Goal: Use online tool/utility: Utilize a website feature to perform a specific function

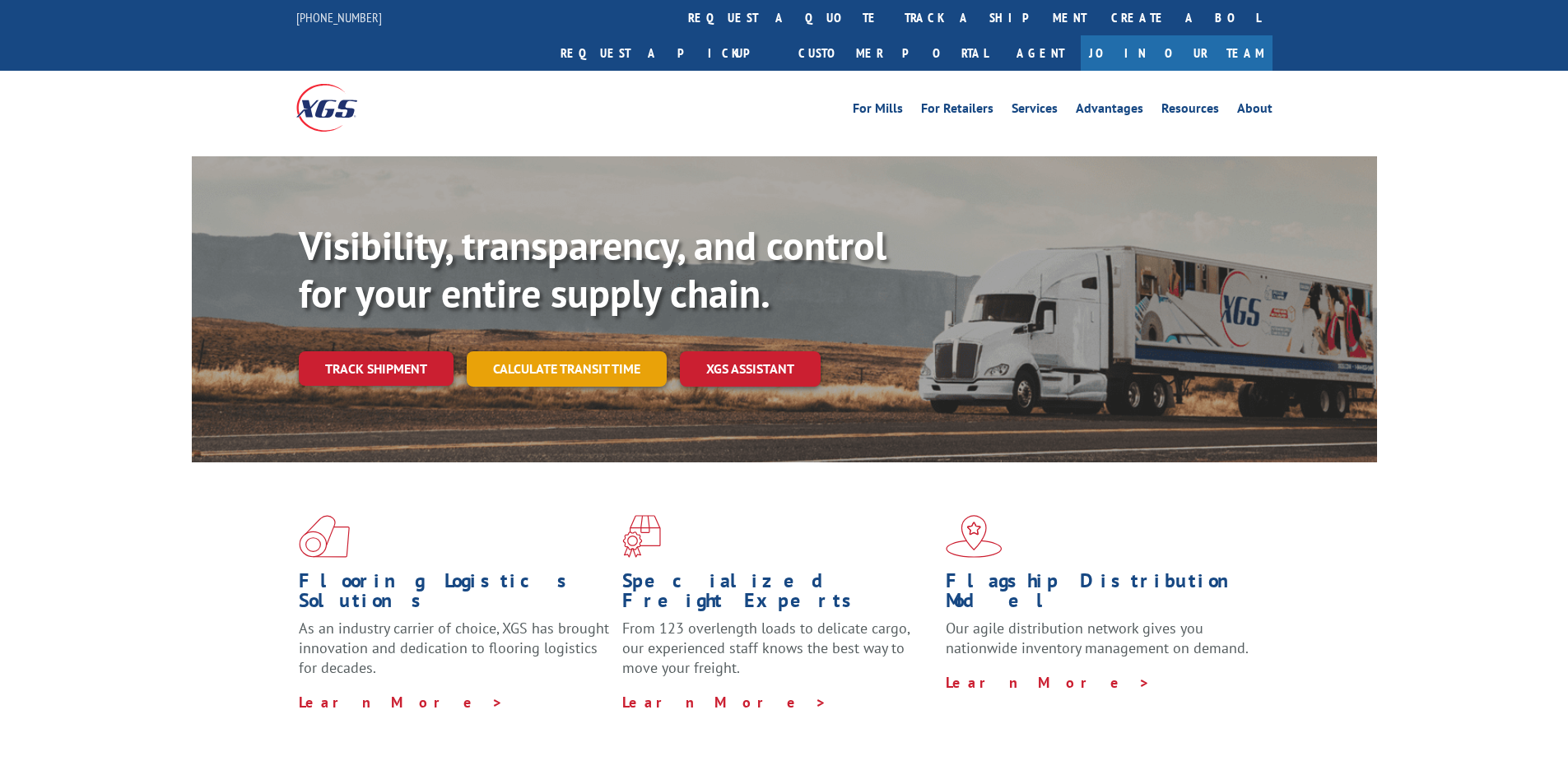
click at [575, 351] on link "Calculate transit time" at bounding box center [566, 369] width 200 height 35
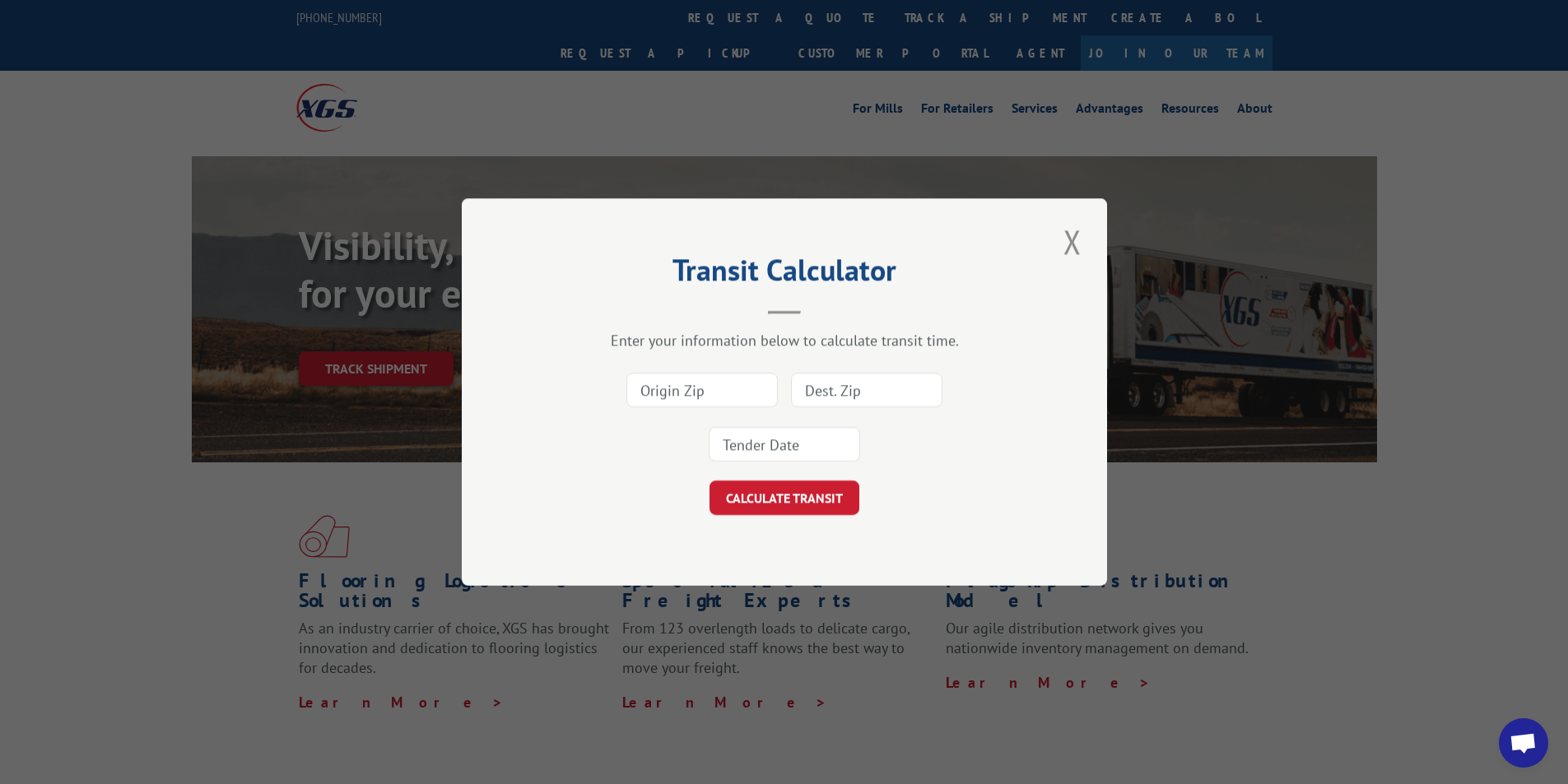
click at [727, 411] on div at bounding box center [784, 416] width 481 height 108
click at [723, 385] on input at bounding box center [702, 390] width 151 height 34
type input "30721"
click at [875, 389] on input at bounding box center [867, 390] width 151 height 34
type input "02056"
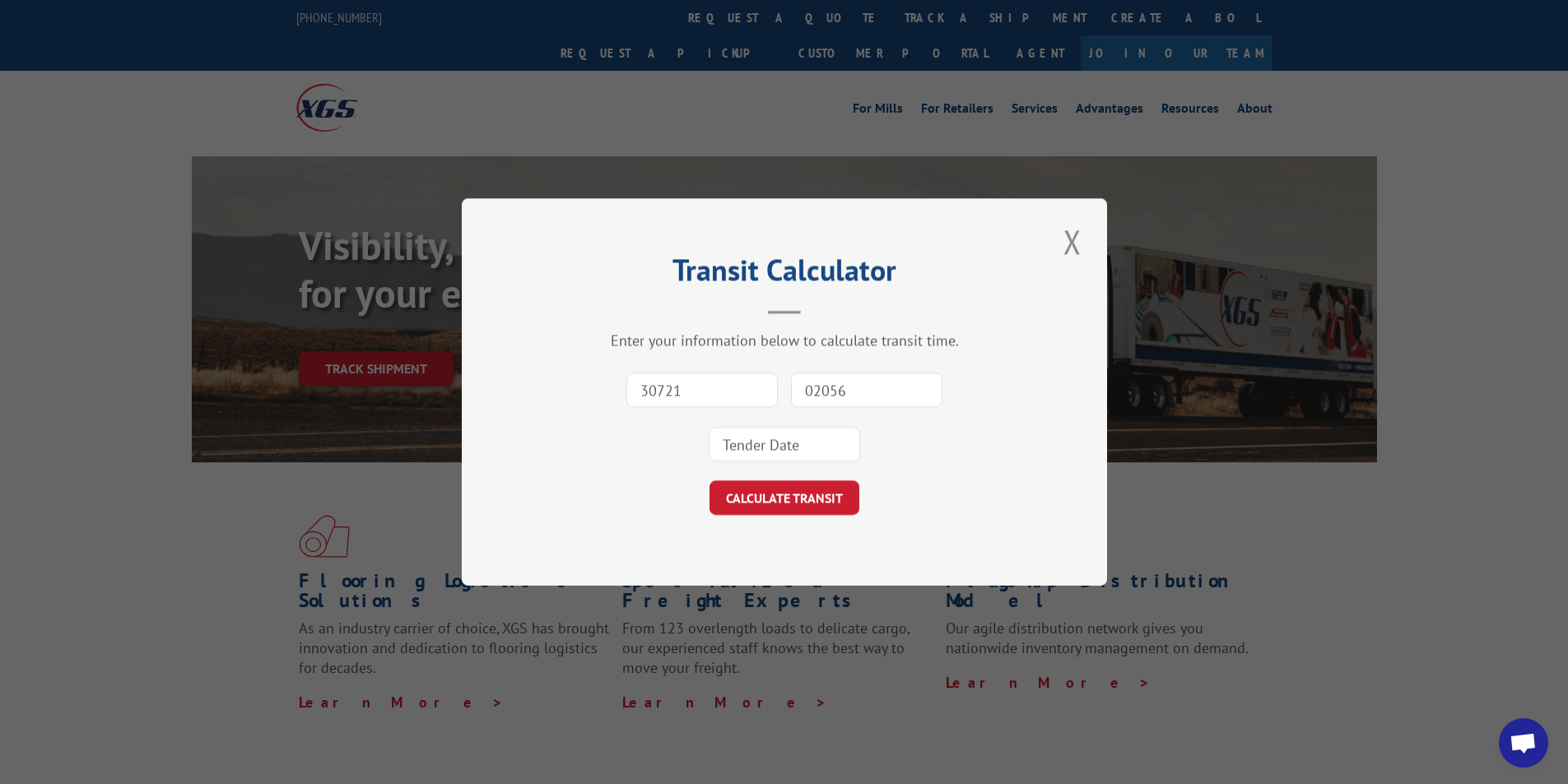
click at [786, 448] on input at bounding box center [784, 444] width 151 height 34
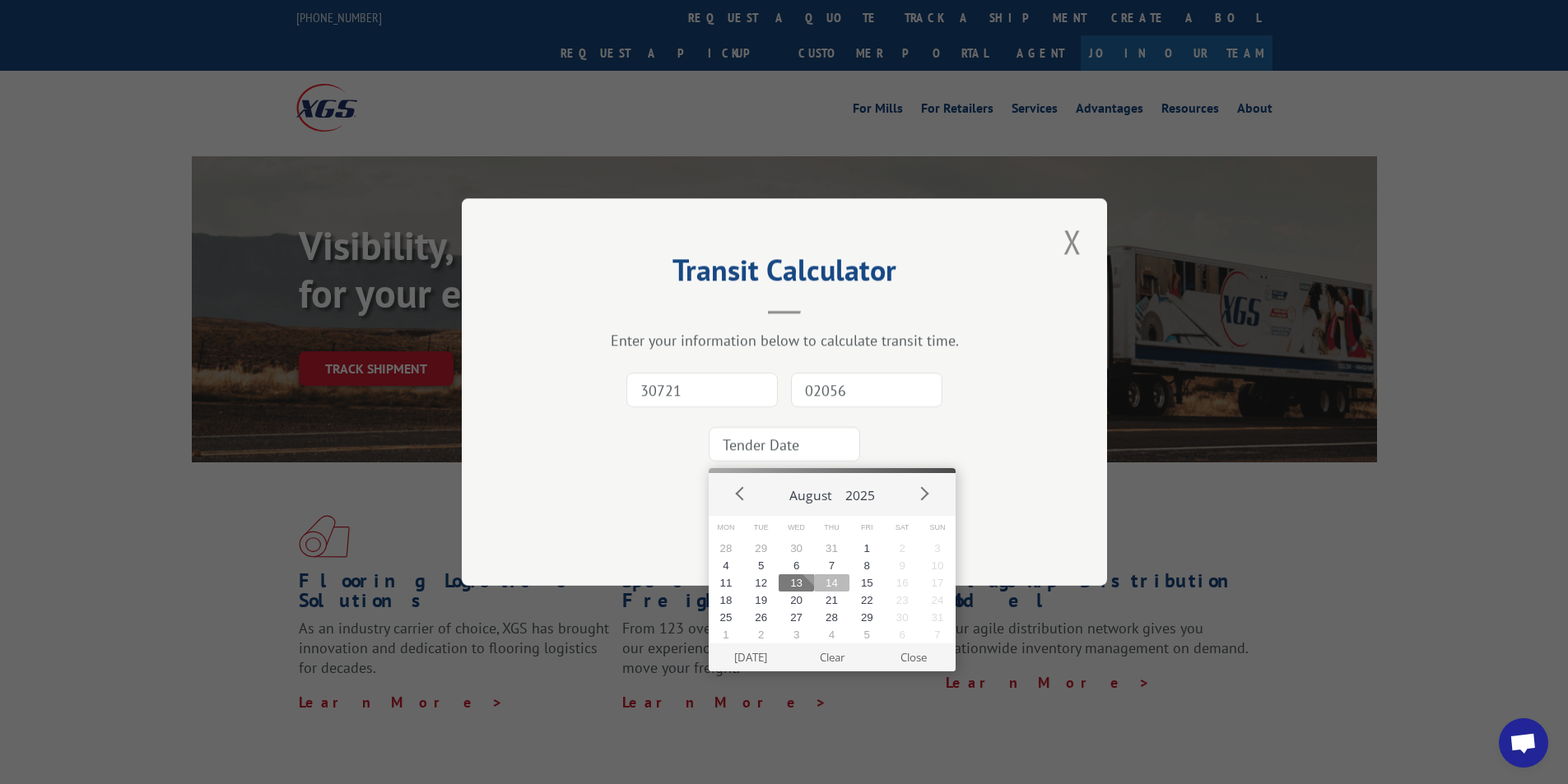
click at [835, 588] on button "14" at bounding box center [831, 583] width 35 height 17
type input "[DATE]"
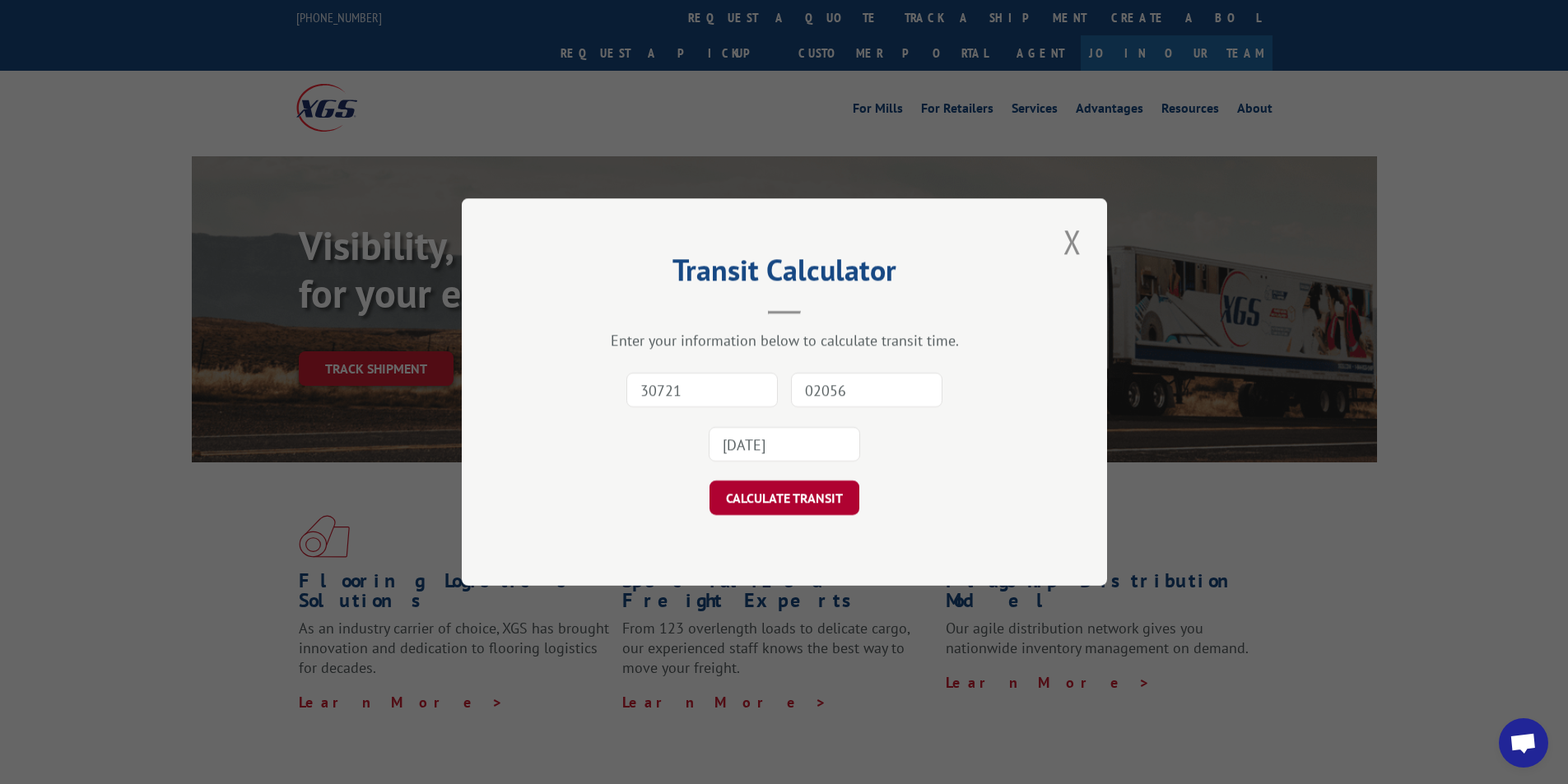
click at [805, 503] on button "CALCULATE TRANSIT" at bounding box center [784, 498] width 149 height 34
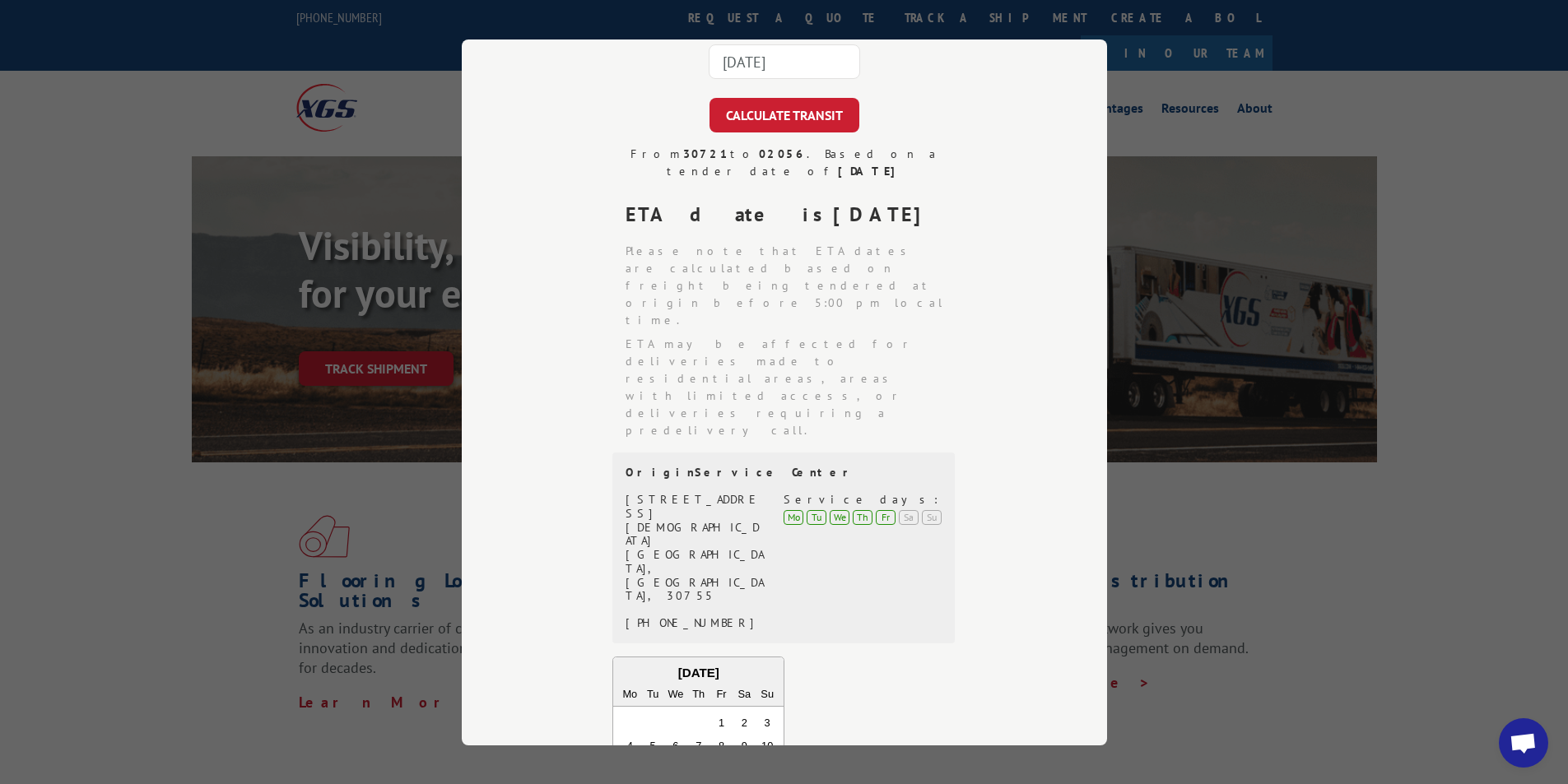
scroll to position [247, 0]
